Goal: Task Accomplishment & Management: Use online tool/utility

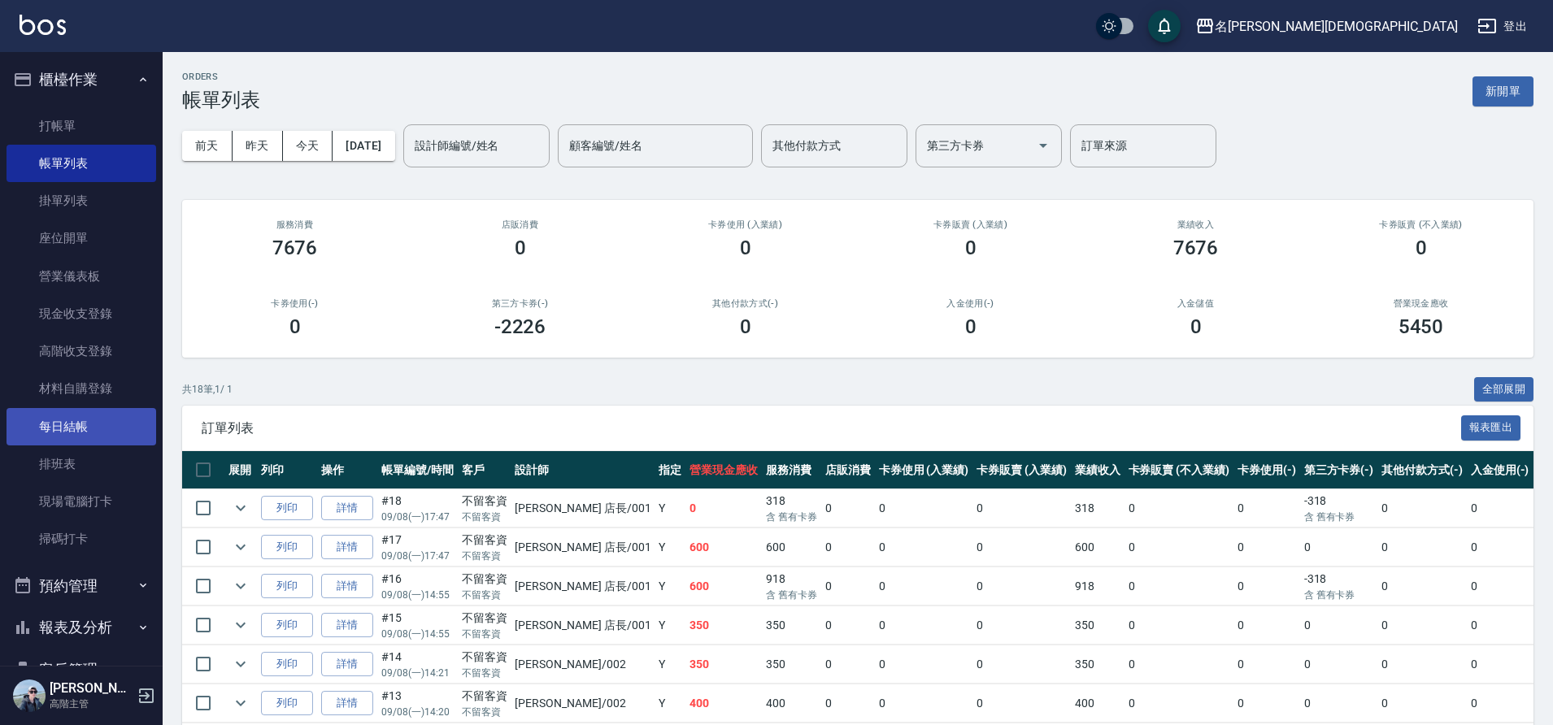
click at [119, 437] on link "每日結帳" at bounding box center [82, 426] width 150 height 37
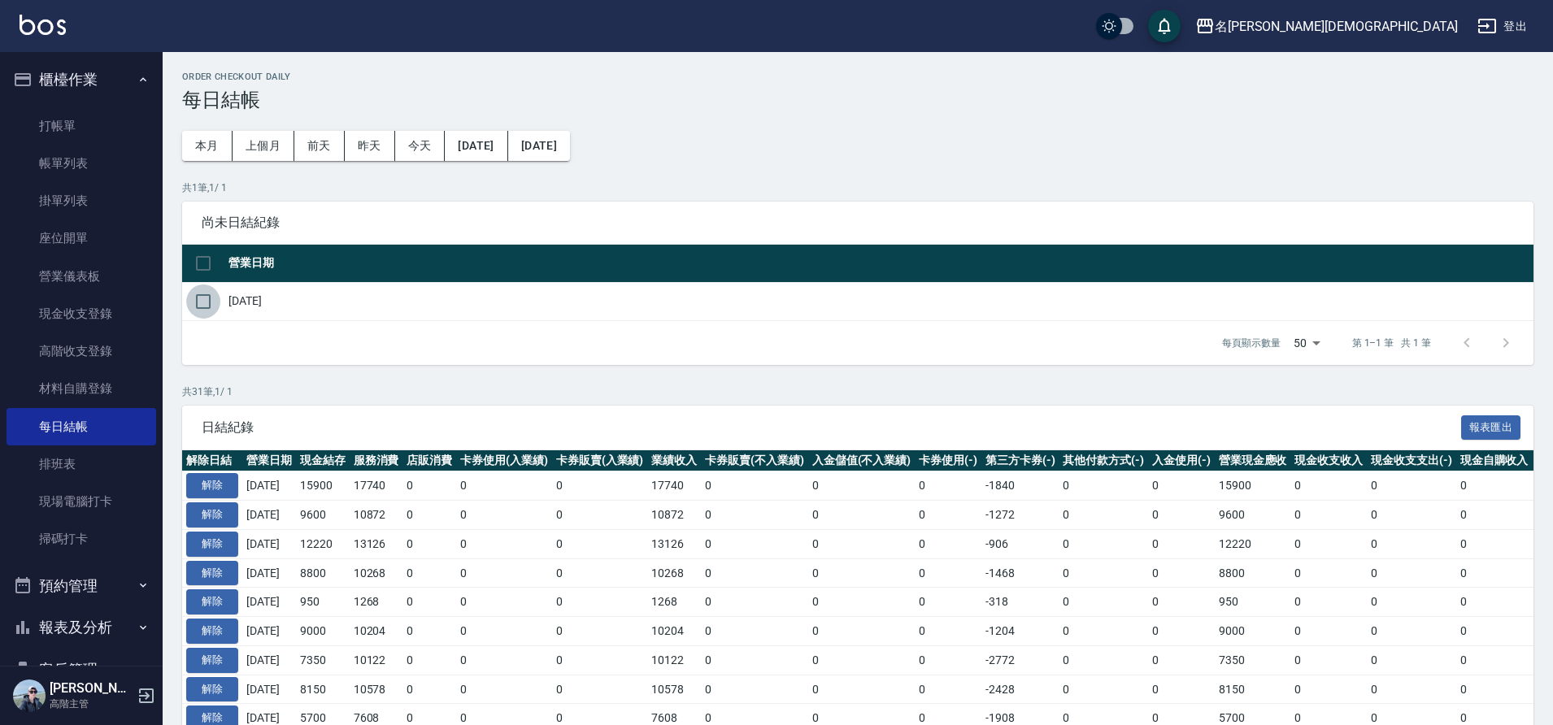
click at [213, 301] on input "checkbox" at bounding box center [203, 302] width 34 height 34
checkbox input "true"
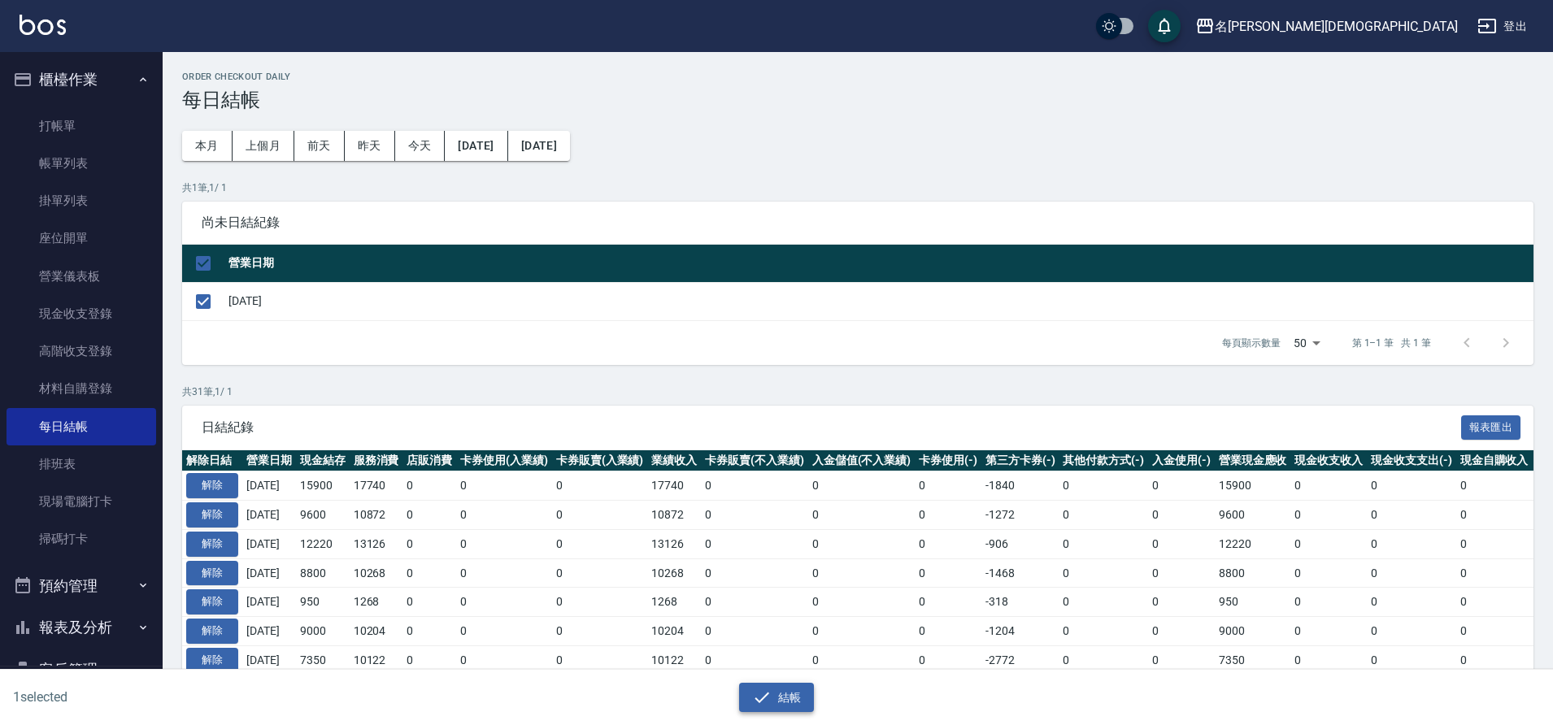
click at [757, 691] on icon "button" at bounding box center [762, 698] width 20 height 20
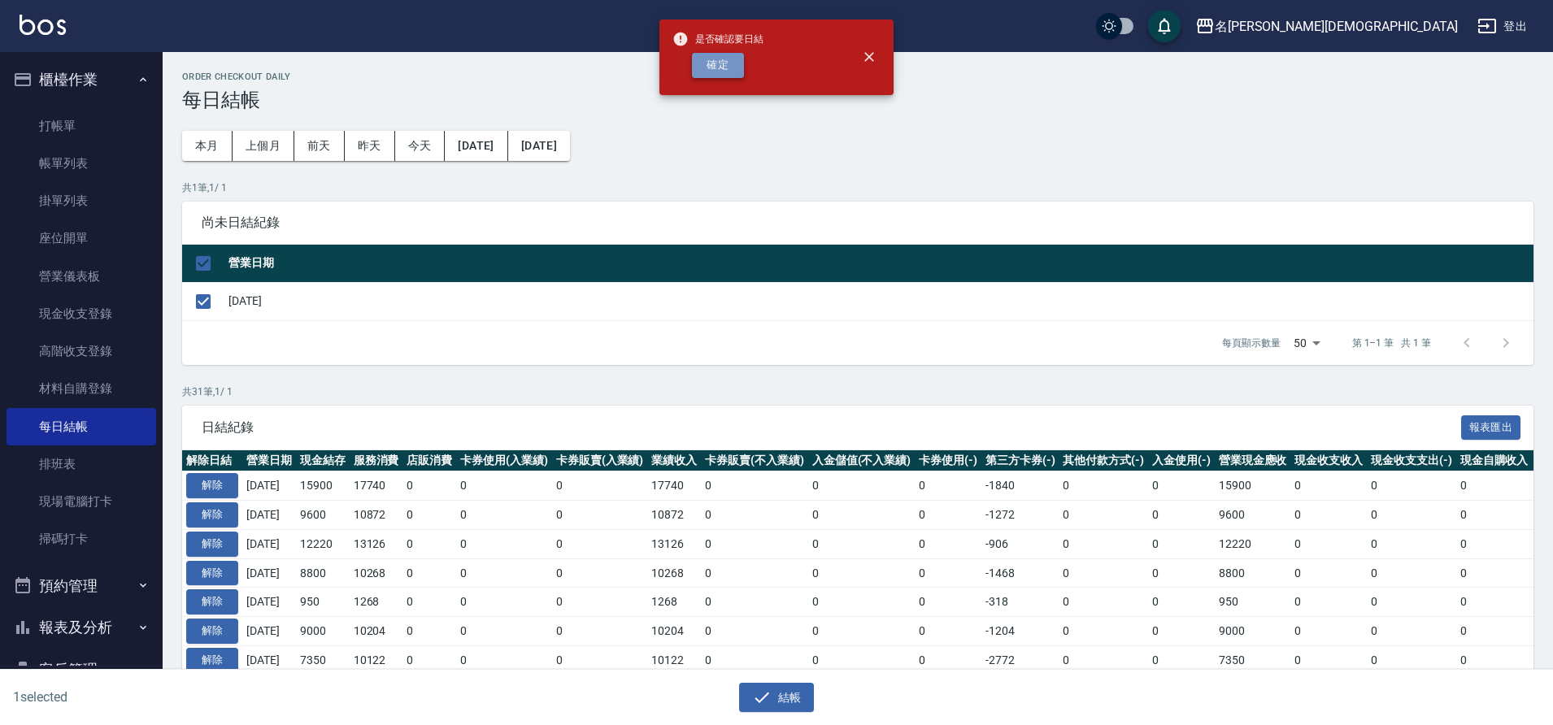
click at [729, 63] on button "確定" at bounding box center [718, 65] width 52 height 25
checkbox input "false"
